Goal: Task Accomplishment & Management: Manage account settings

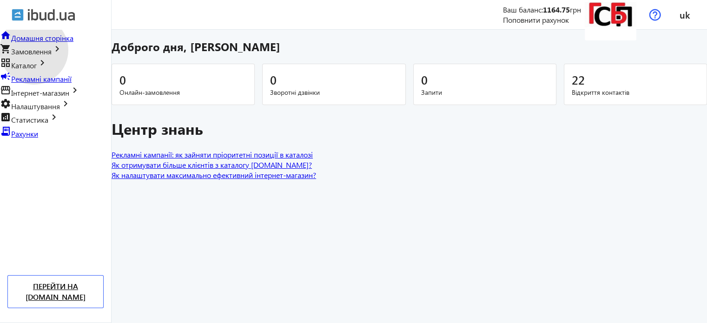
click at [34, 49] on span "Замовлення" at bounding box center [31, 51] width 40 height 10
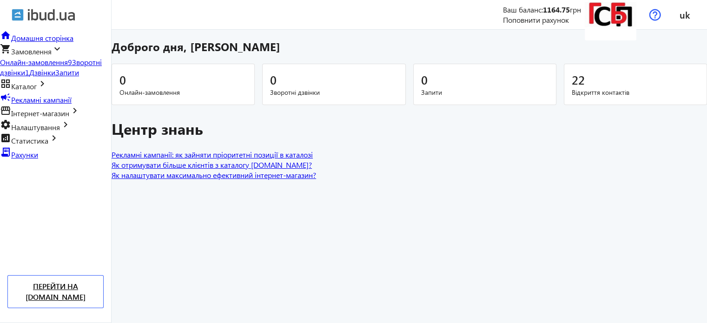
click at [40, 60] on span "Онлайн-замовлення" at bounding box center [34, 62] width 68 height 10
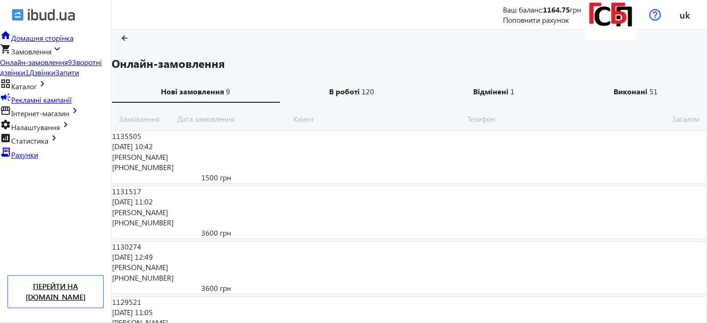
click at [206, 158] on mat-card "1135505 [PERSON_NAME] 1500 грн [DATE] 10:42 [PHONE_NUMBER]" at bounding box center [409, 157] width 595 height 53
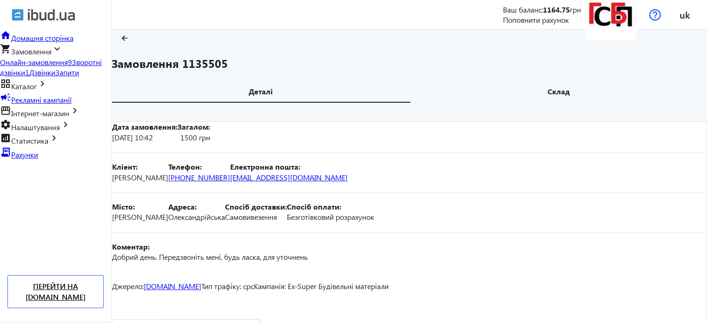
drag, startPoint x: 108, startPoint y: 4, endPoint x: 103, endPoint y: 4, distance: 5.6
click at [103, 4] on div "arrow_back" at bounding box center [55, 15] width 111 height 30
click at [77, 297] on link "Перейти на [DOMAIN_NAME]" at bounding box center [55, 291] width 96 height 33
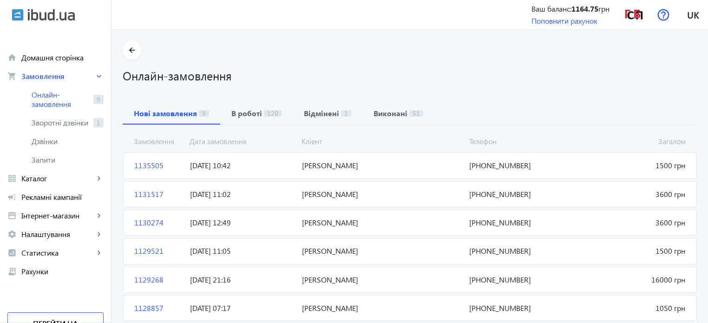
click at [334, 165] on span "[PERSON_NAME]" at bounding box center [382, 165] width 168 height 10
click at [152, 192] on span "1135505" at bounding box center [159, 194] width 56 height 10
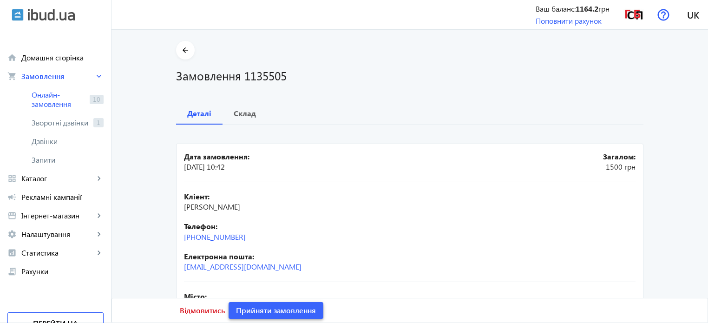
click at [278, 306] on span "Прийняти замовлення" at bounding box center [276, 310] width 80 height 10
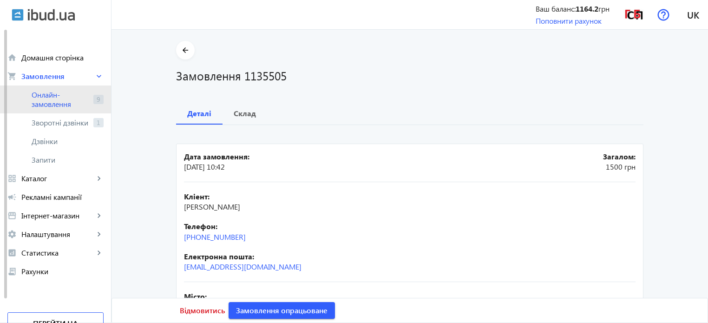
click at [39, 99] on span "Онлайн-замовлення" at bounding box center [61, 99] width 58 height 19
